Goal: Find specific page/section: Find specific page/section

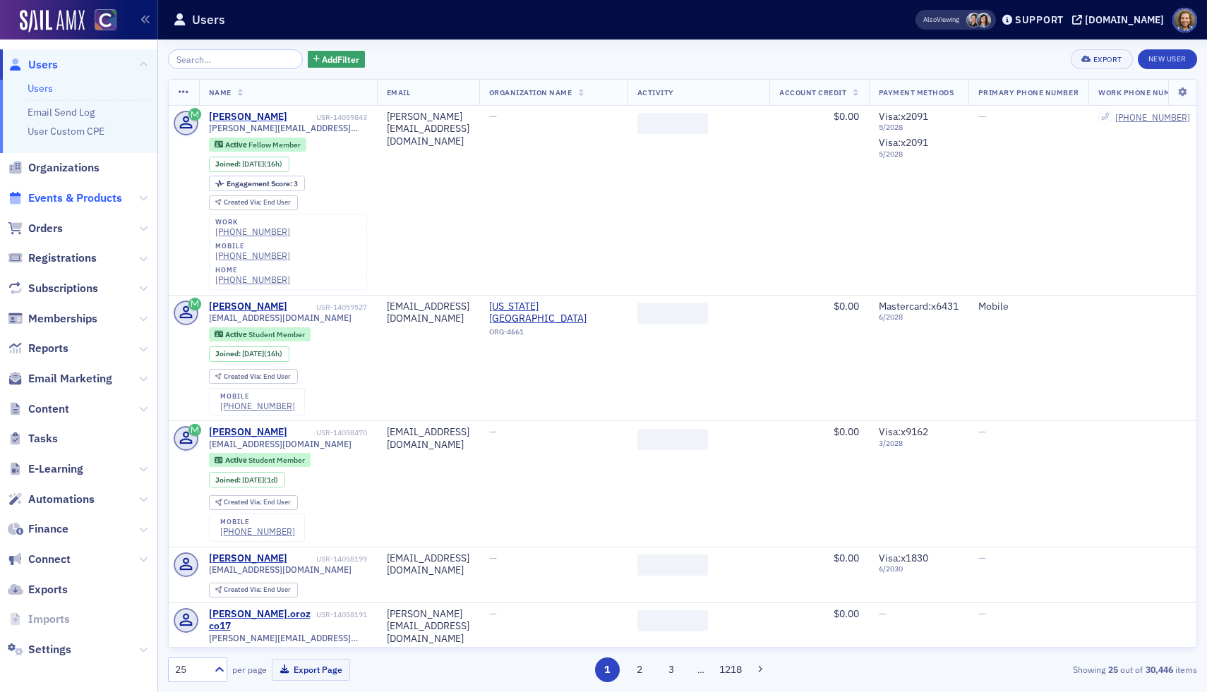
click at [95, 196] on span "Events & Products" at bounding box center [75, 199] width 94 height 16
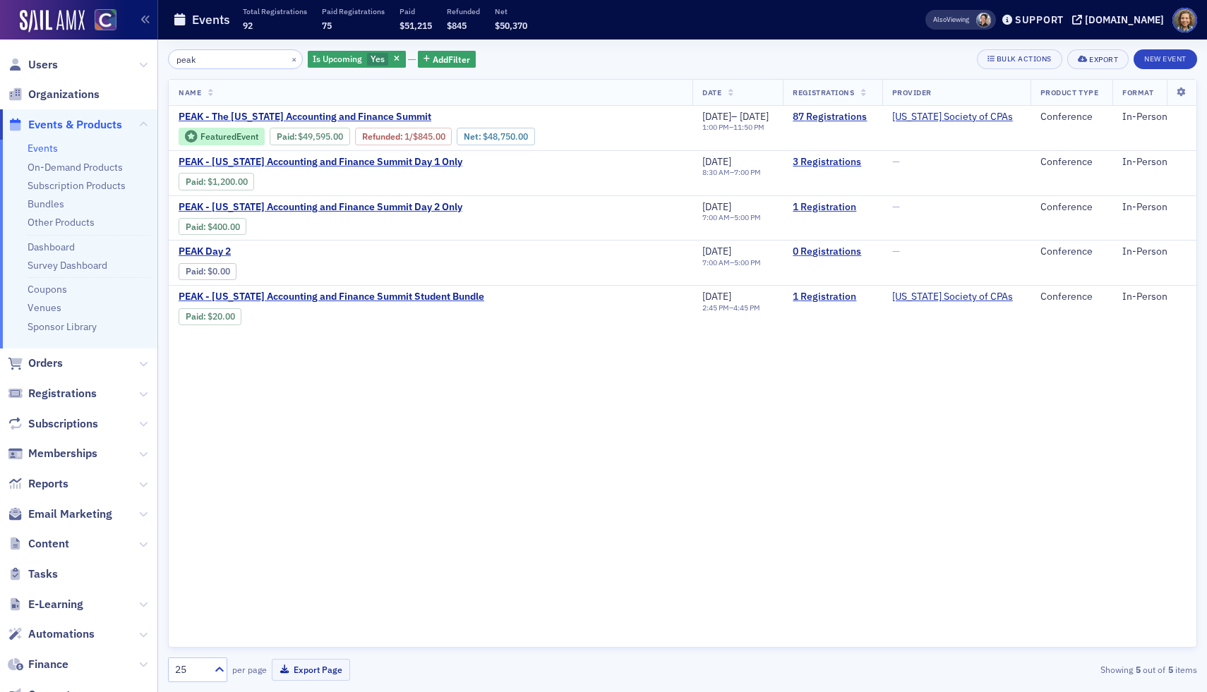
drag, startPoint x: 206, startPoint y: 61, endPoint x: 83, endPoint y: 49, distance: 123.5
click at [86, 54] on div "Users Organizations Events & Products Events On-Demand Products Subscription Pr…" at bounding box center [603, 346] width 1207 height 692
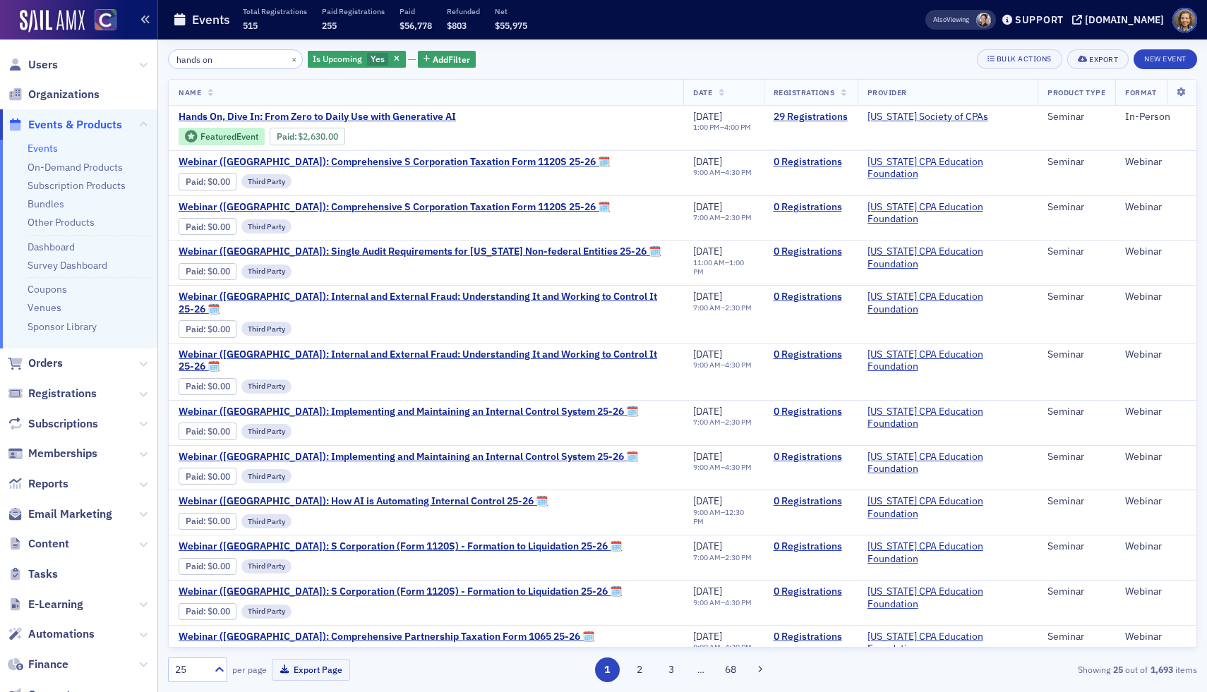
type input "hands on"
